Goal: Transaction & Acquisition: Obtain resource

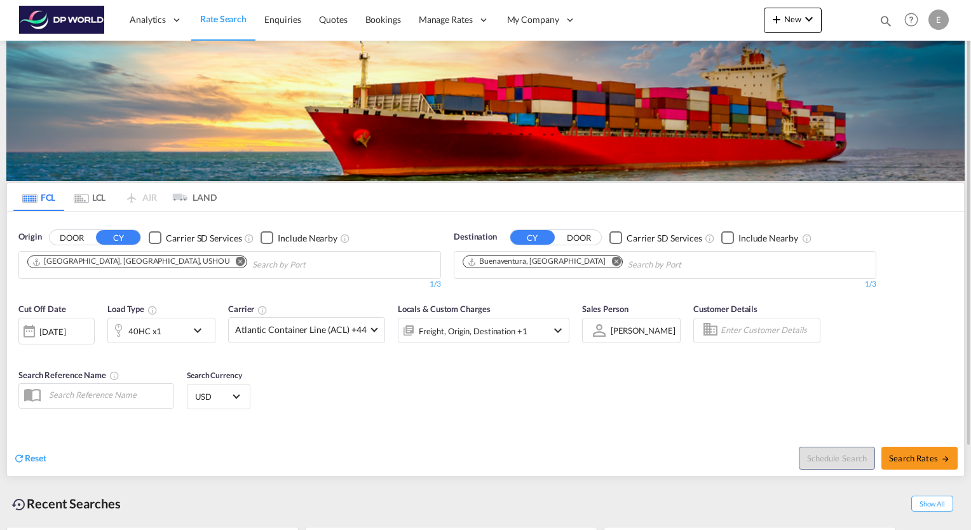
click at [236, 262] on md-icon "Remove" at bounding box center [241, 262] width 10 height 10
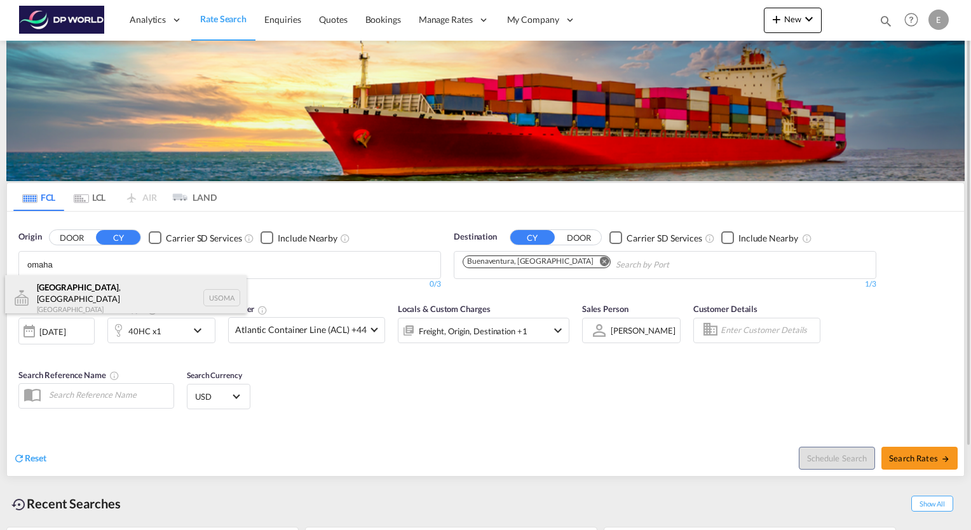
type input "omaha"
click at [69, 289] on div "[GEOGRAPHIC_DATA] , [GEOGRAPHIC_DATA] [GEOGRAPHIC_DATA] USOMA" at bounding box center [126, 298] width 242 height 46
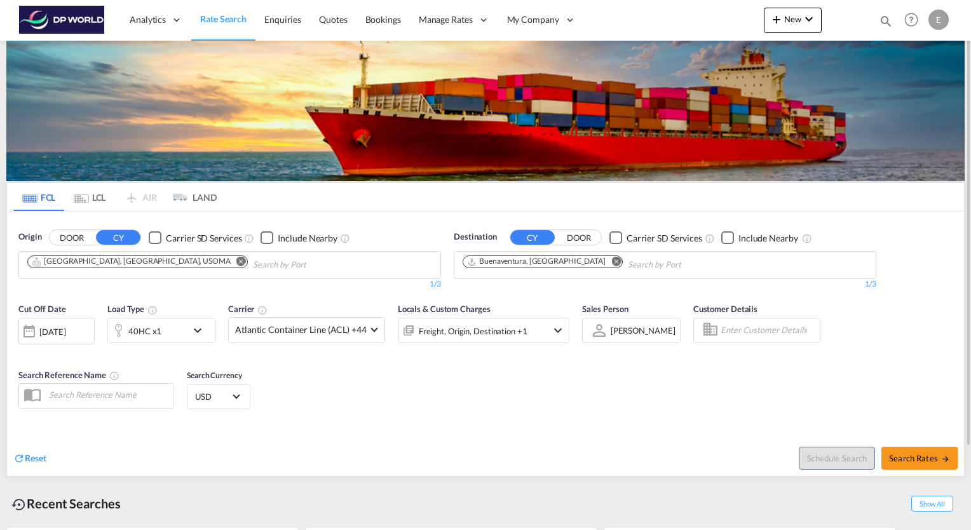
click at [612, 263] on md-icon "Remove" at bounding box center [617, 262] width 10 height 10
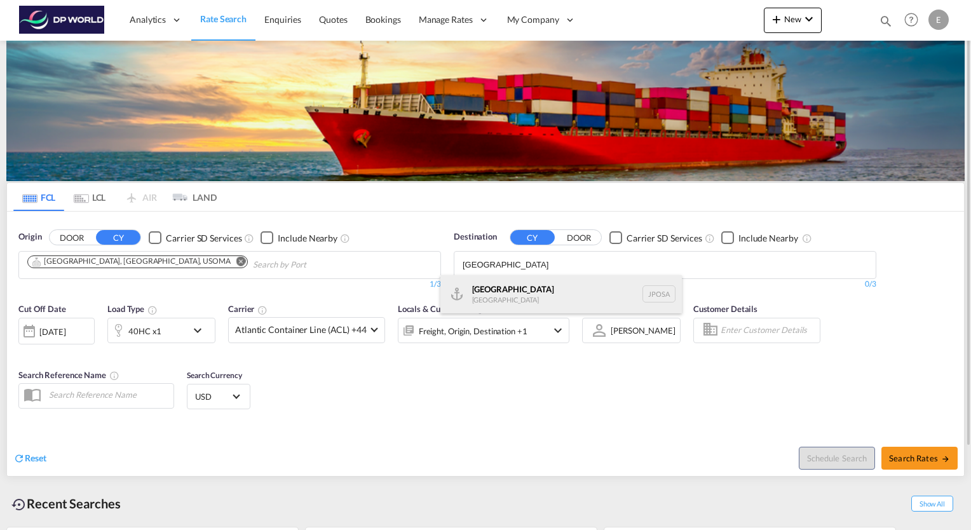
type input "[GEOGRAPHIC_DATA]"
click at [492, 292] on div "Osaka [GEOGRAPHIC_DATA] JPOSA" at bounding box center [562, 294] width 242 height 38
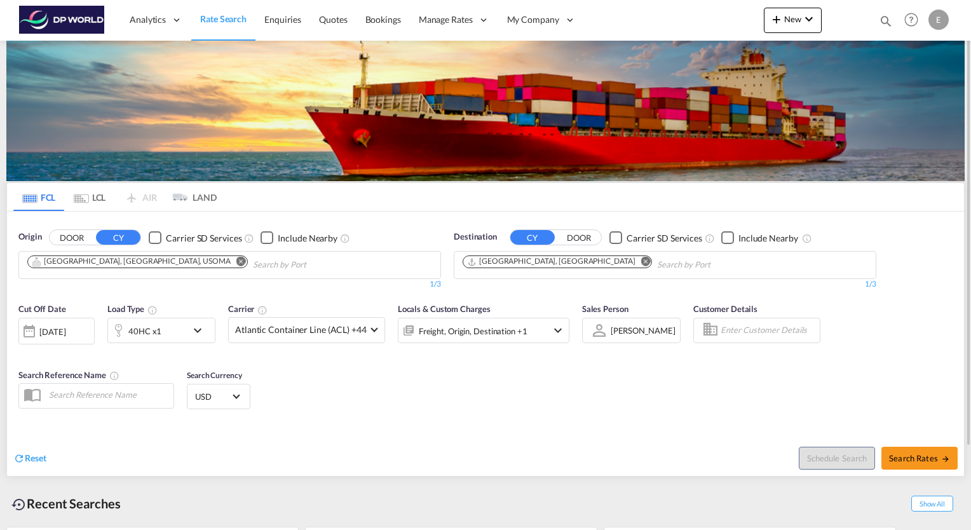
click at [185, 331] on div "40HC x1" at bounding box center [147, 330] width 79 height 25
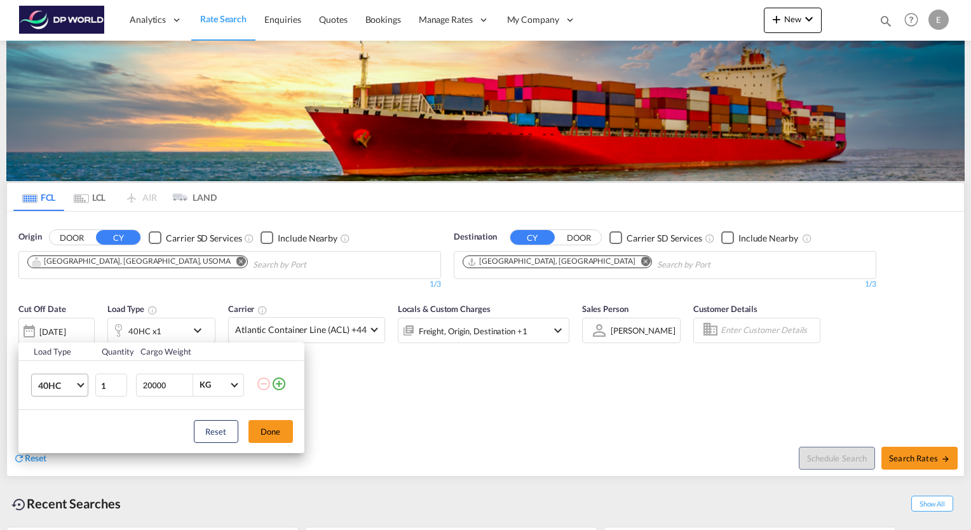
click at [76, 381] on md-select-value "40HC" at bounding box center [62, 385] width 51 height 22
click at [58, 323] on div "20GP" at bounding box center [49, 324] width 22 height 13
click at [277, 431] on button "Done" at bounding box center [271, 431] width 45 height 23
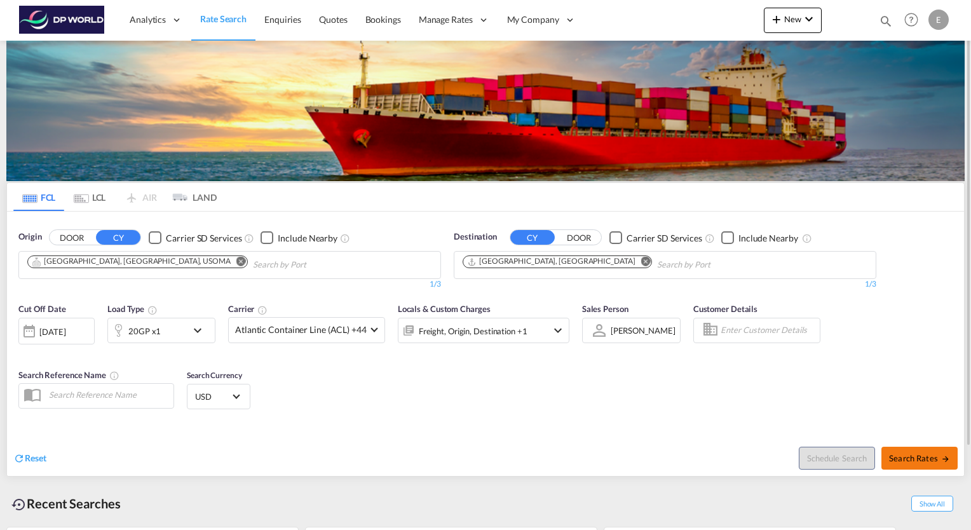
click at [924, 461] on span "Search Rates" at bounding box center [919, 458] width 61 height 10
type input "USOMA to JPOSA / [DATE]"
click at [932, 462] on span "Search Rates" at bounding box center [919, 458] width 61 height 10
type input "USOMA to JPOSA / [DATE]"
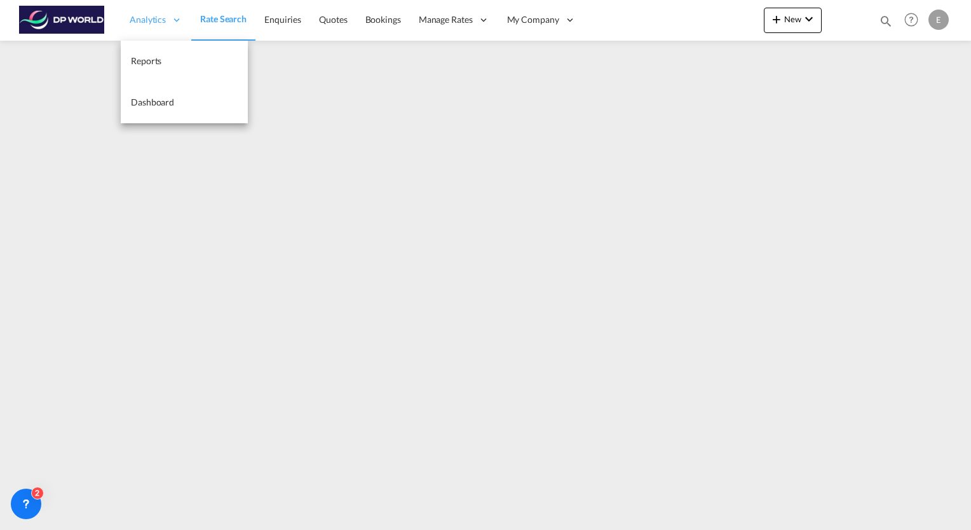
click at [143, 22] on span "Analytics" at bounding box center [148, 19] width 36 height 13
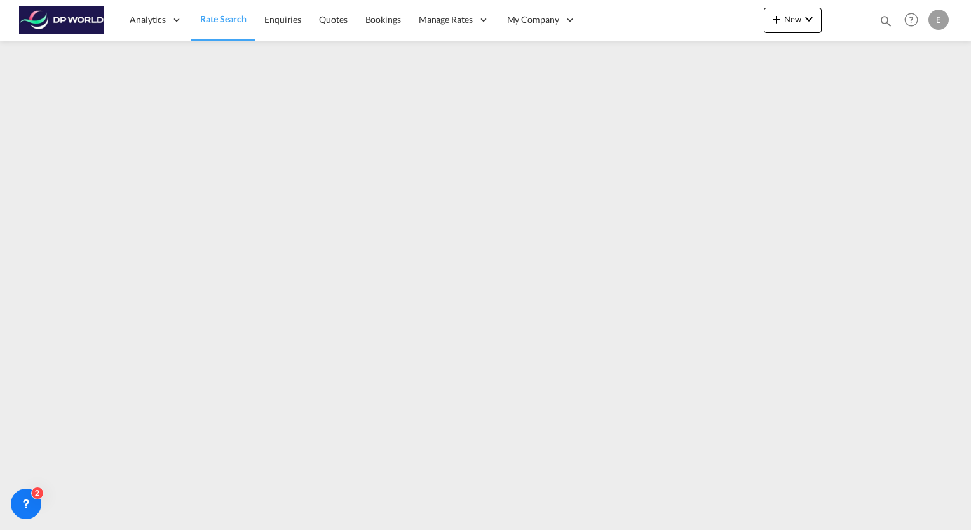
click at [223, 26] on link "Rate Search" at bounding box center [223, 19] width 64 height 41
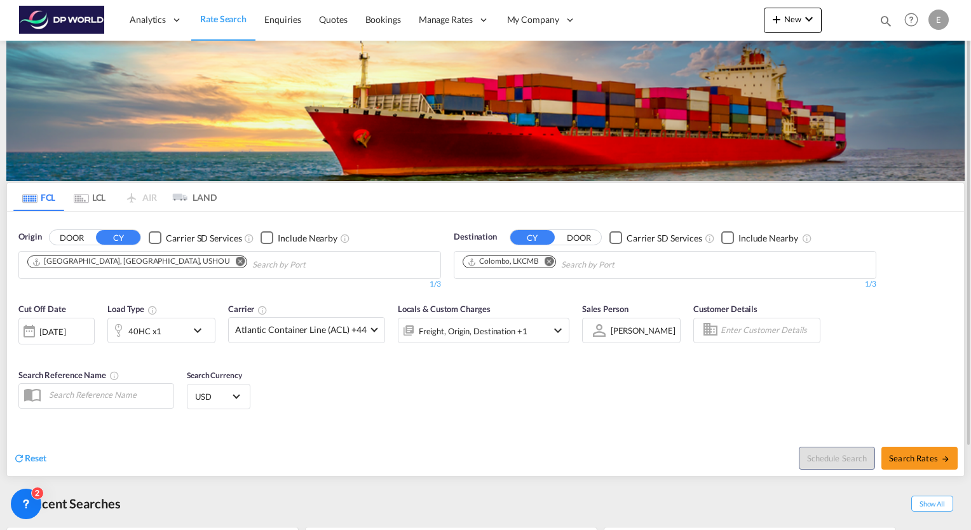
click at [65, 332] on div "[DATE]" at bounding box center [52, 331] width 26 height 11
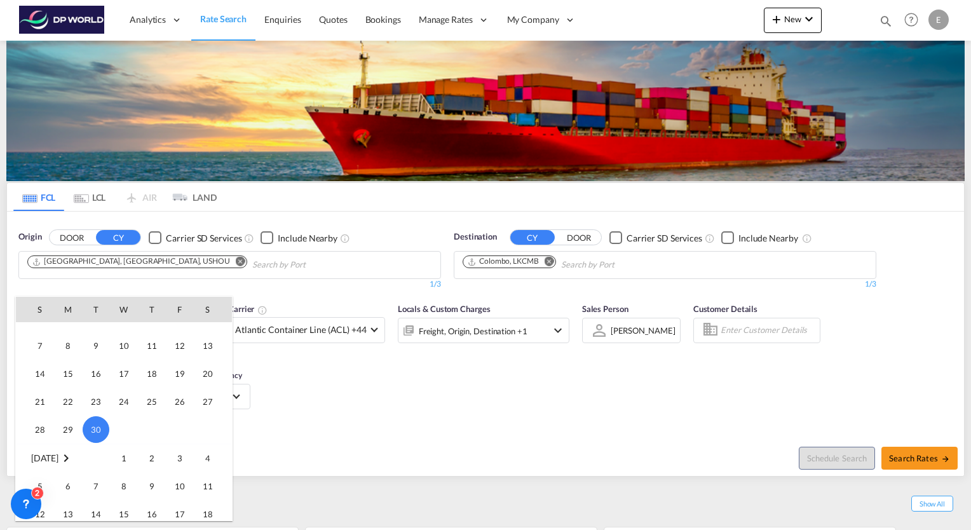
scroll to position [401, 0]
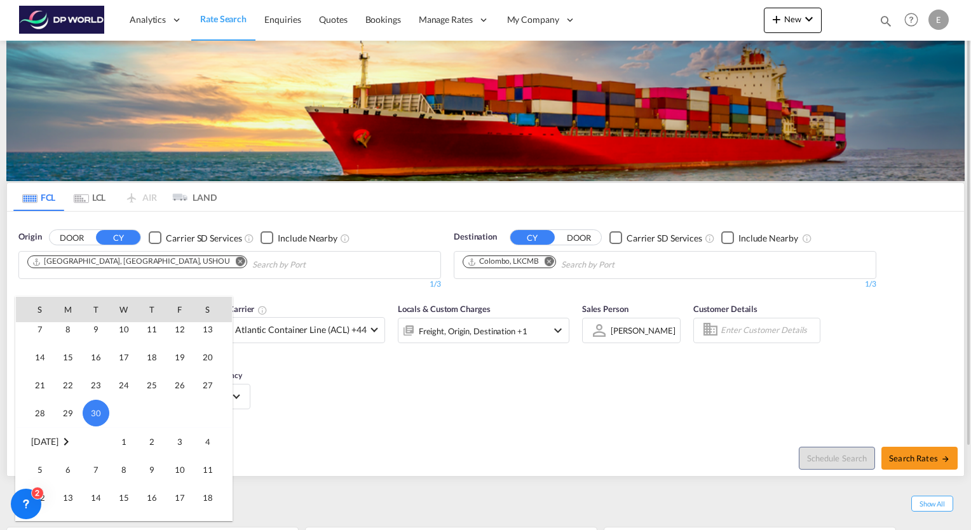
click at [120, 444] on span "1" at bounding box center [123, 441] width 25 height 25
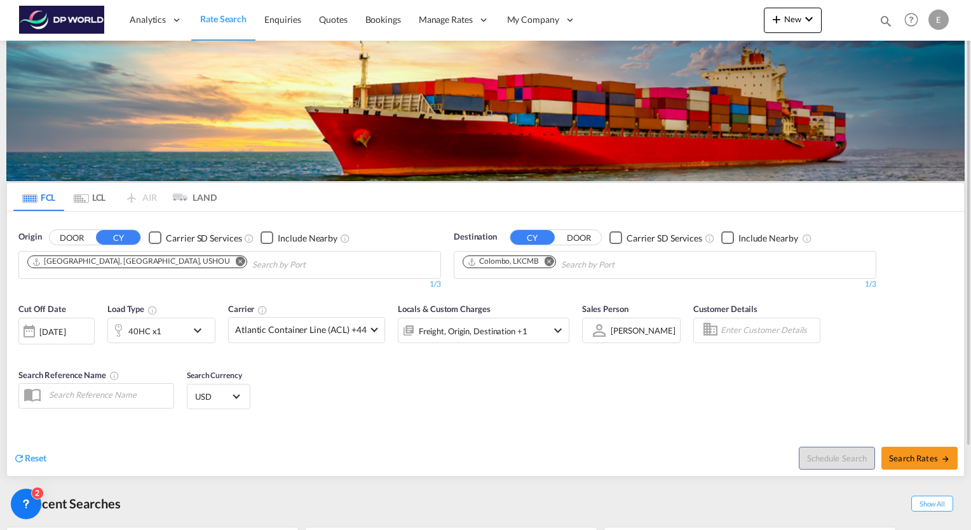
drag, startPoint x: 910, startPoint y: 457, endPoint x: 290, endPoint y: 385, distance: 624.0
click at [290, 385] on div "Cut Off Date [DATE] [DATE] Load Type 40HC x1 Carrier Atlantic Container Line (A…" at bounding box center [485, 385] width 957 height 179
click at [907, 463] on button "Search Rates" at bounding box center [920, 458] width 76 height 23
type input "USHOU to LKCMB / [DATE]"
click at [920, 464] on button "Search Rates" at bounding box center [920, 458] width 76 height 23
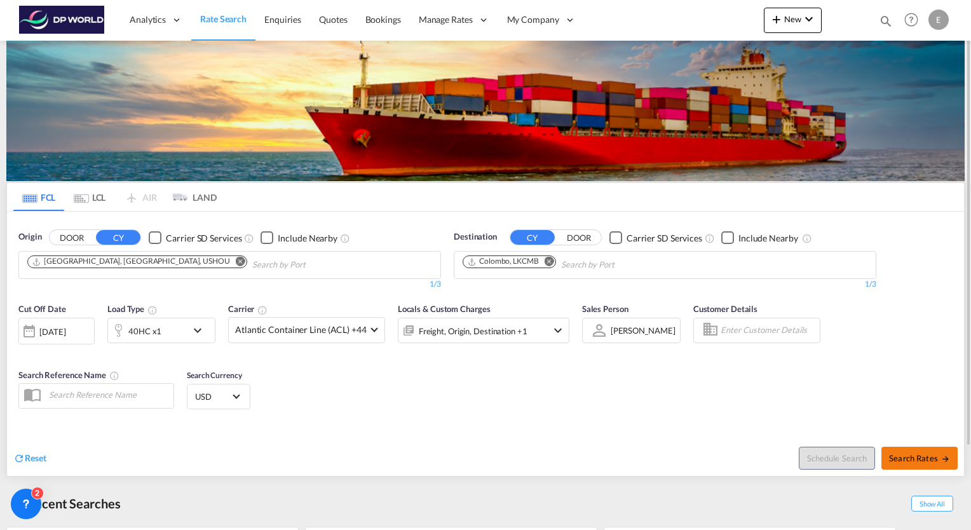
type input "USHOU to LKCMB / [DATE]"
